Goal: Browse casually: Explore the website without a specific task or goal

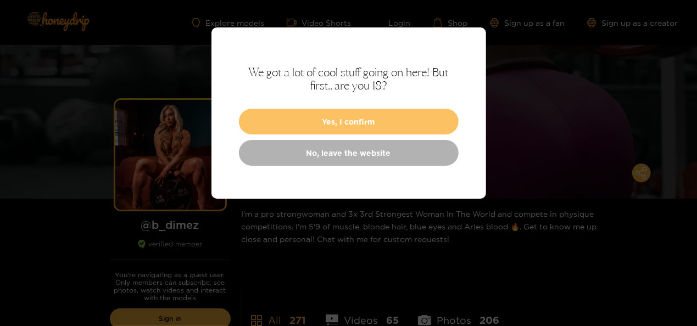
click at [281, 117] on button "Yes, I confirm" at bounding box center [349, 122] width 220 height 26
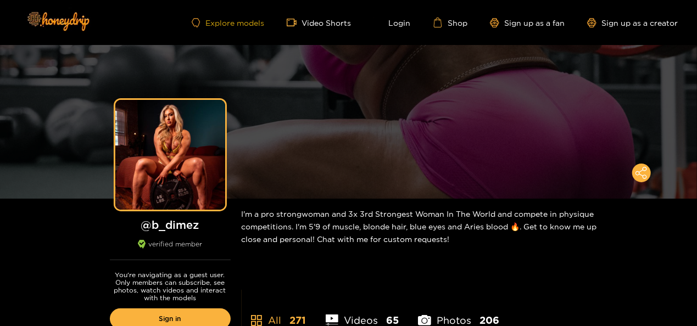
click at [218, 22] on link "Explore models" at bounding box center [228, 22] width 73 height 9
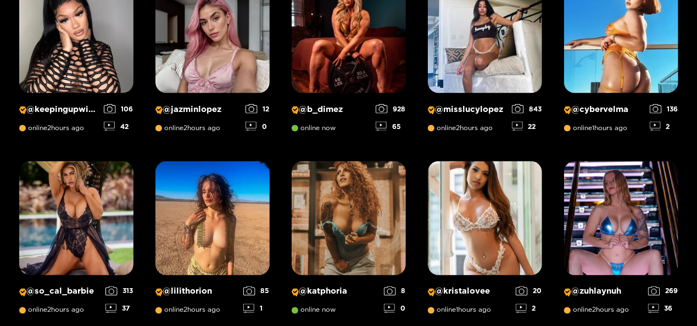
scroll to position [839, 0]
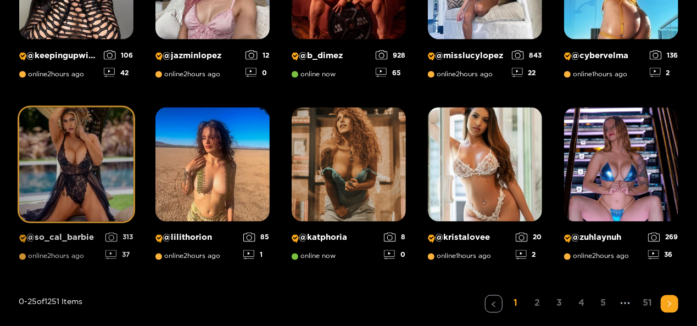
click at [58, 162] on img at bounding box center [76, 165] width 114 height 114
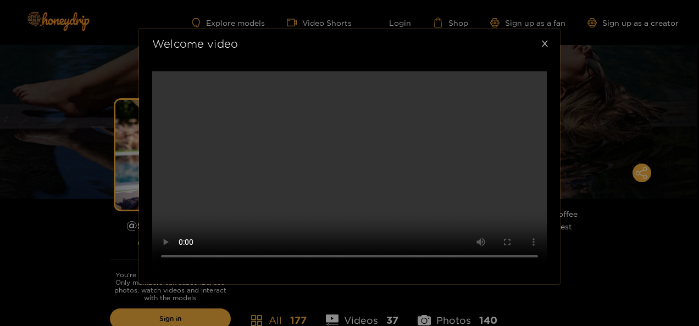
click at [546, 41] on icon "close" at bounding box center [545, 44] width 6 height 6
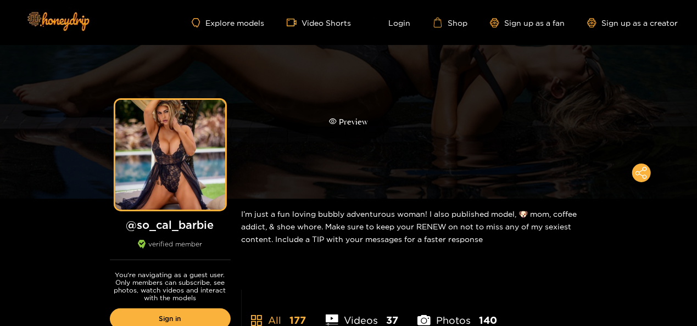
click at [341, 120] on div "Preview" at bounding box center [348, 122] width 39 height 13
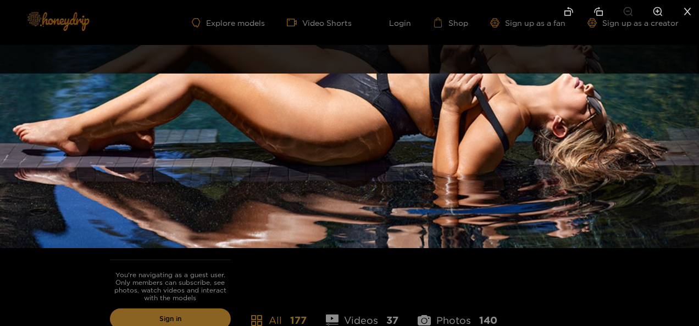
click at [687, 13] on icon "close" at bounding box center [687, 12] width 10 height 10
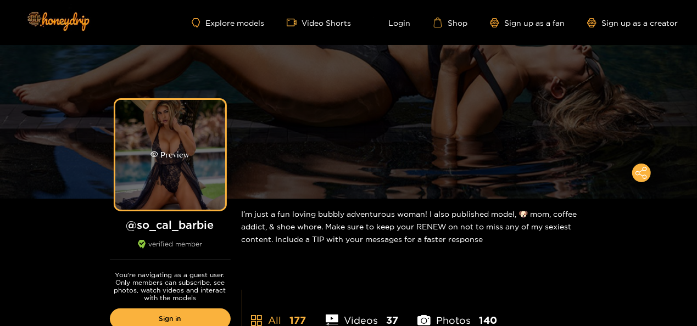
click at [174, 168] on div "Preview" at bounding box center [170, 155] width 110 height 110
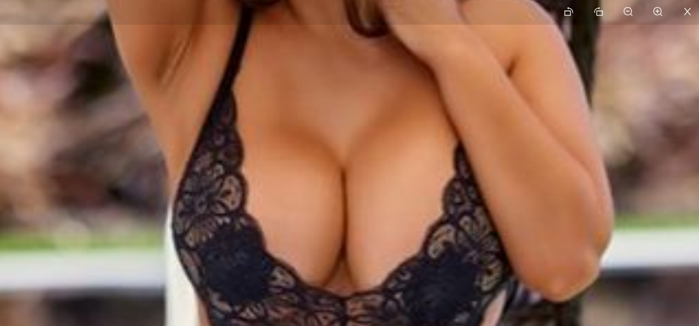
drag, startPoint x: 339, startPoint y: 127, endPoint x: 342, endPoint y: 303, distance: 175.8
click at [342, 303] on img at bounding box center [354, 288] width 1099 height 1099
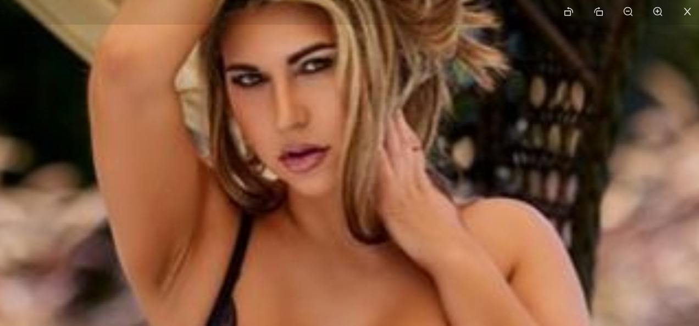
drag, startPoint x: 353, startPoint y: 112, endPoint x: 354, endPoint y: 271, distance: 159.3
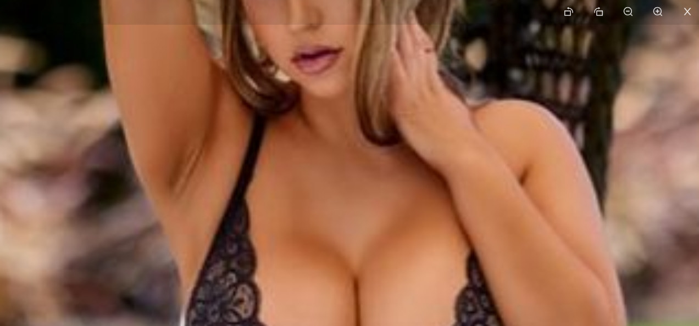
drag, startPoint x: 347, startPoint y: 258, endPoint x: 369, endPoint y: 73, distance: 186.4
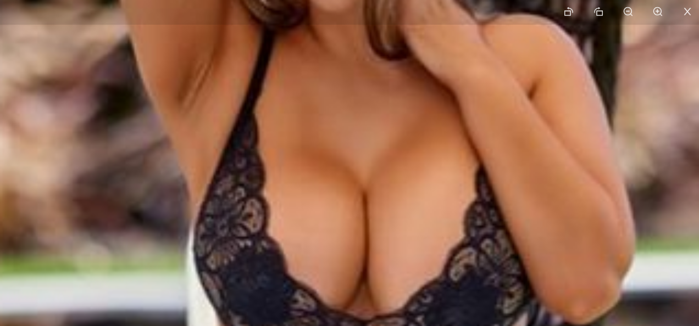
click at [690, 5] on li at bounding box center [687, 12] width 23 height 25
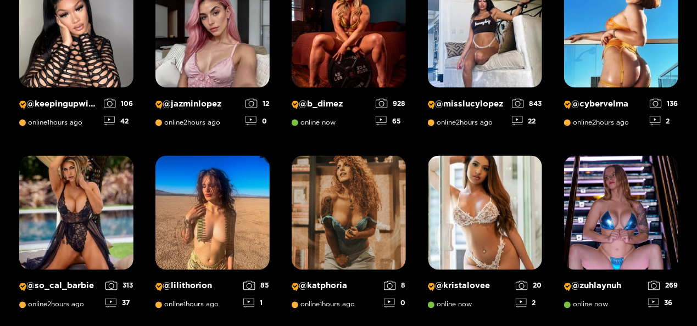
scroll to position [949, 0]
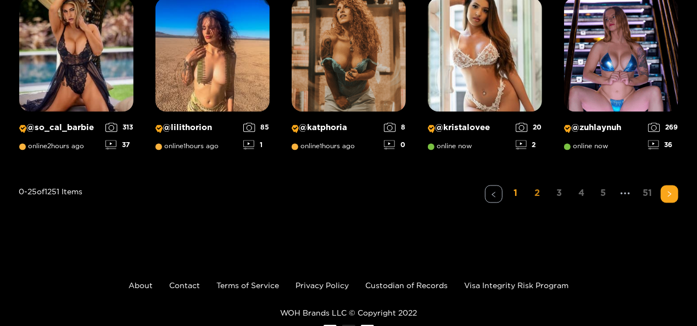
click at [539, 193] on link "2" at bounding box center [538, 194] width 18 height 16
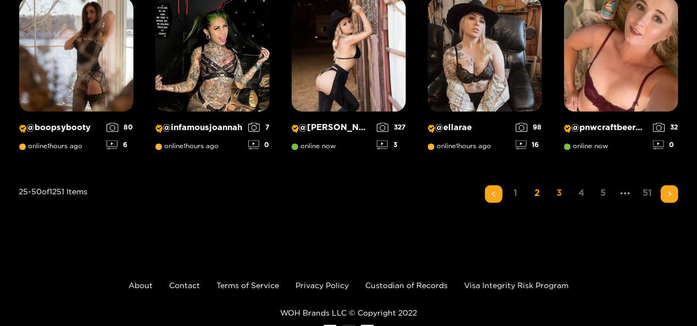
click at [560, 190] on link "3" at bounding box center [560, 194] width 18 height 16
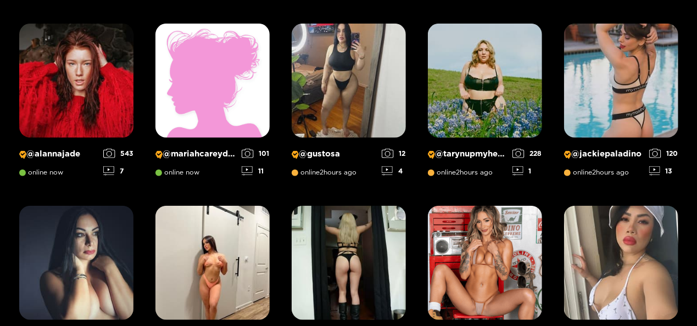
scroll to position [400, 0]
